Goal: Task Accomplishment & Management: Manage account settings

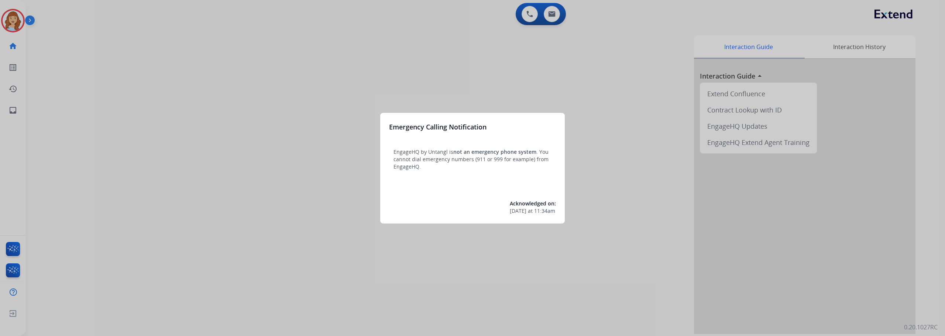
click at [18, 247] on div at bounding box center [472, 168] width 945 height 336
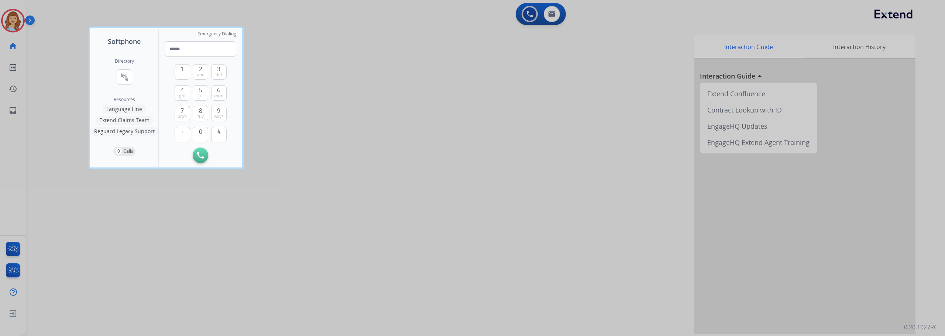
click at [14, 252] on div at bounding box center [472, 168] width 945 height 336
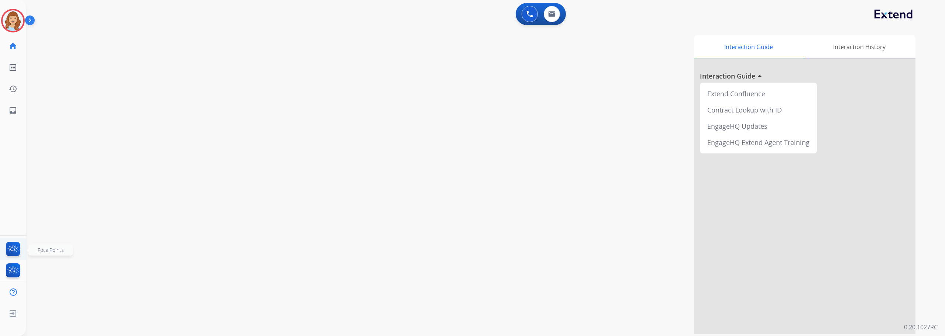
click at [7, 254] on img at bounding box center [12, 250] width 17 height 17
click at [15, 25] on img at bounding box center [13, 20] width 21 height 21
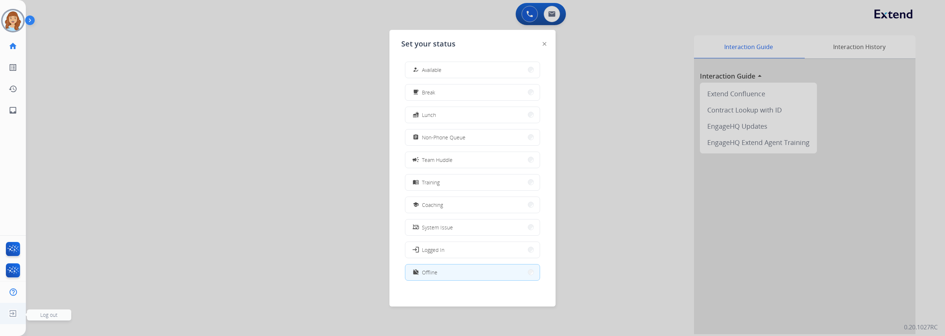
click at [45, 315] on span "Log out" at bounding box center [48, 315] width 17 height 7
